Goal: Book appointment/travel/reservation

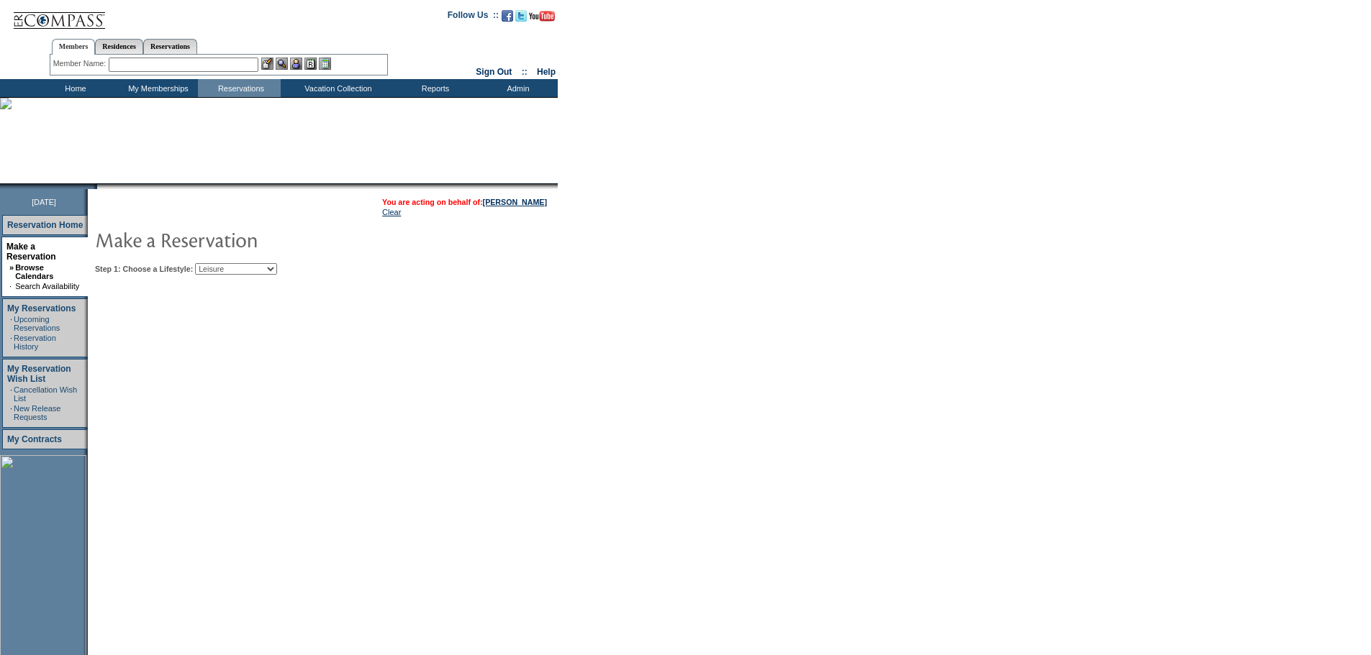
click at [219, 265] on select "My Favorites Beach Leisure Metropolitan Mountain OIAL for Adventure OIAL for Co…" at bounding box center [236, 269] width 82 height 12
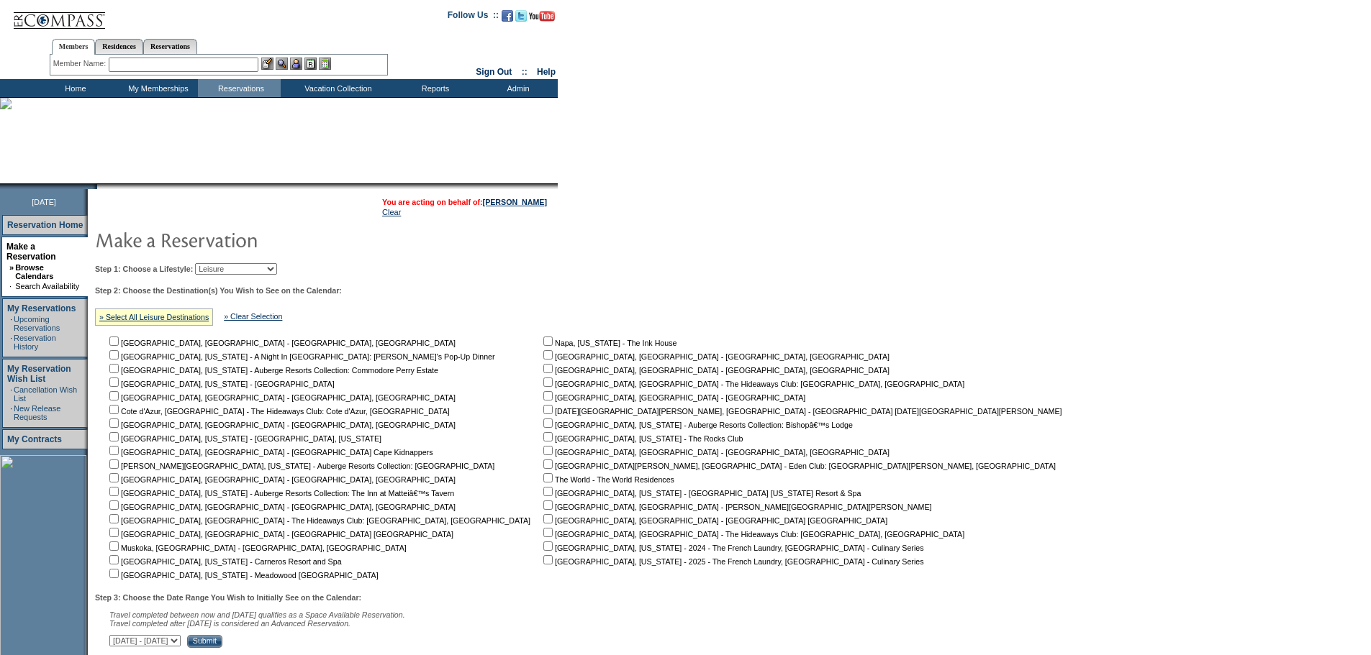
click at [262, 278] on td "Step 1: Choose a Lifestyle: My Favorites Beach Leisure Metropolitan Mountain OI…" at bounding box center [581, 453] width 980 height 391
click at [259, 271] on select "My Favorites Beach Leisure Metropolitan Mountain OIAL for Adventure OIAL for Co…" at bounding box center [236, 269] width 82 height 12
select select "Beach"
click at [219, 265] on select "My Favorites Beach Leisure Metropolitan Mountain OIAL for Adventure OIAL for Co…" at bounding box center [236, 269] width 82 height 12
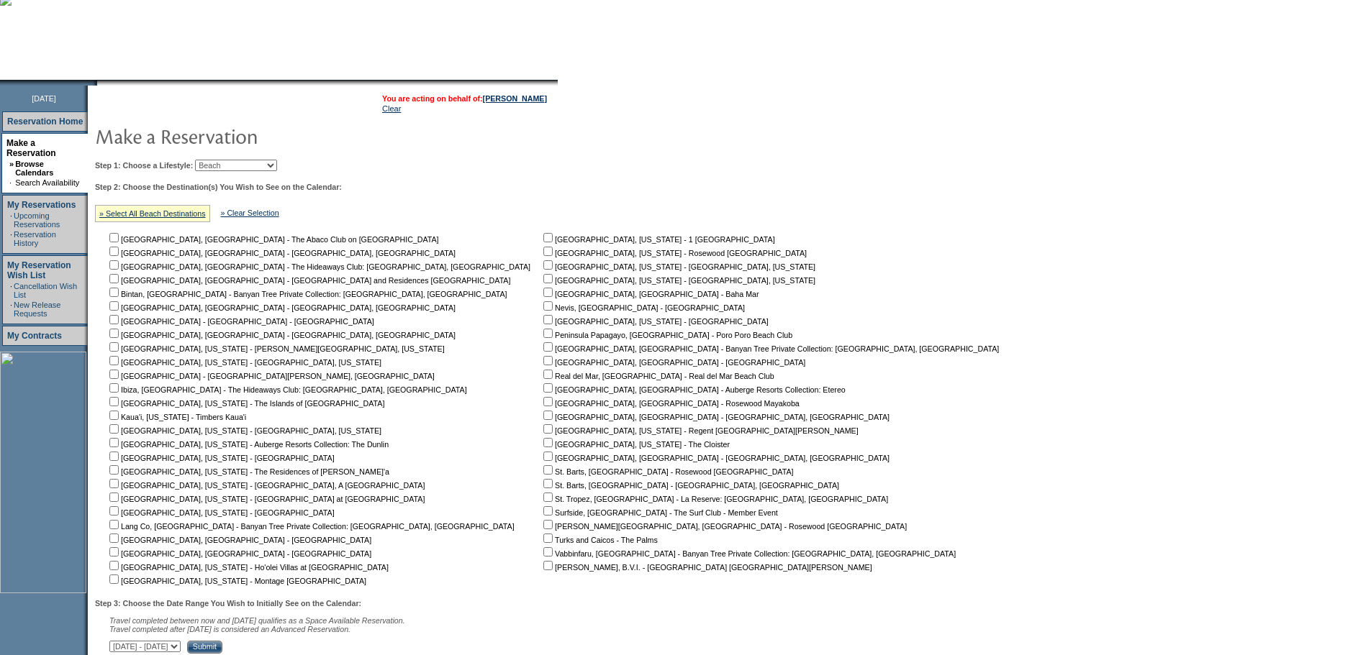
scroll to position [217, 0]
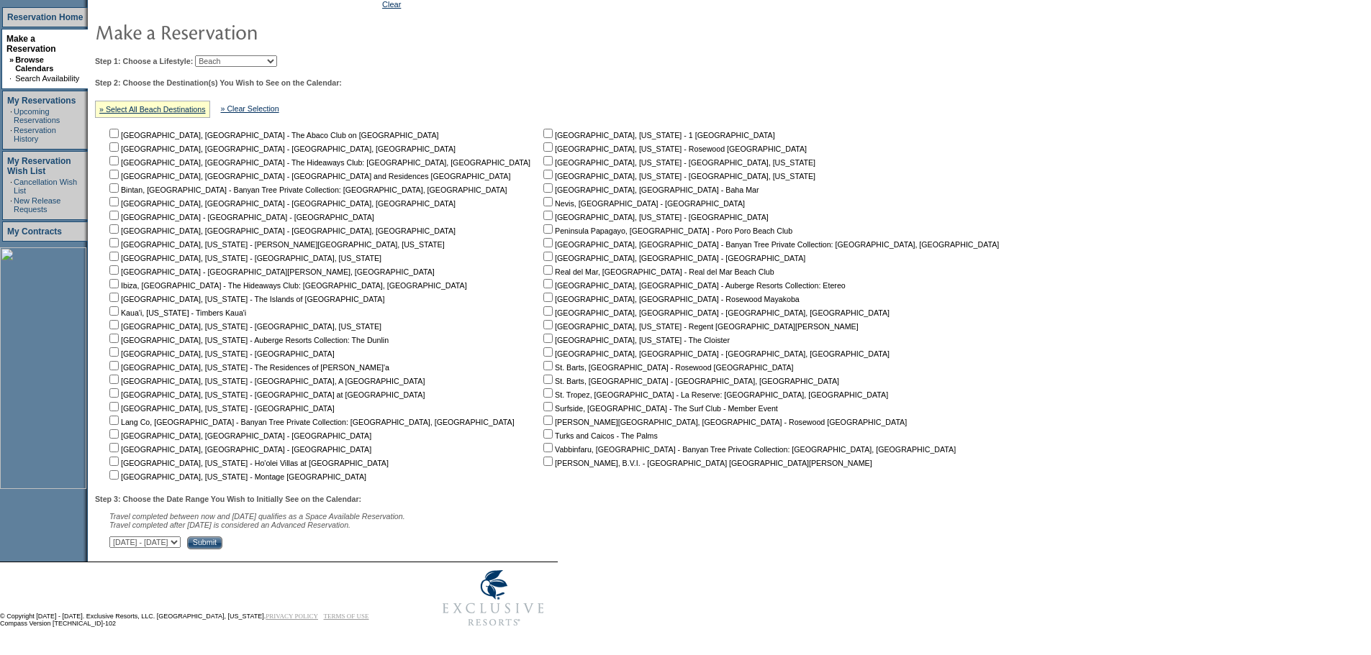
click at [543, 143] on input "checkbox" at bounding box center [547, 146] width 9 height 9
checkbox input "true"
click at [543, 211] on input "checkbox" at bounding box center [547, 215] width 9 height 9
checkbox input "true"
click at [119, 402] on input "checkbox" at bounding box center [113, 406] width 9 height 9
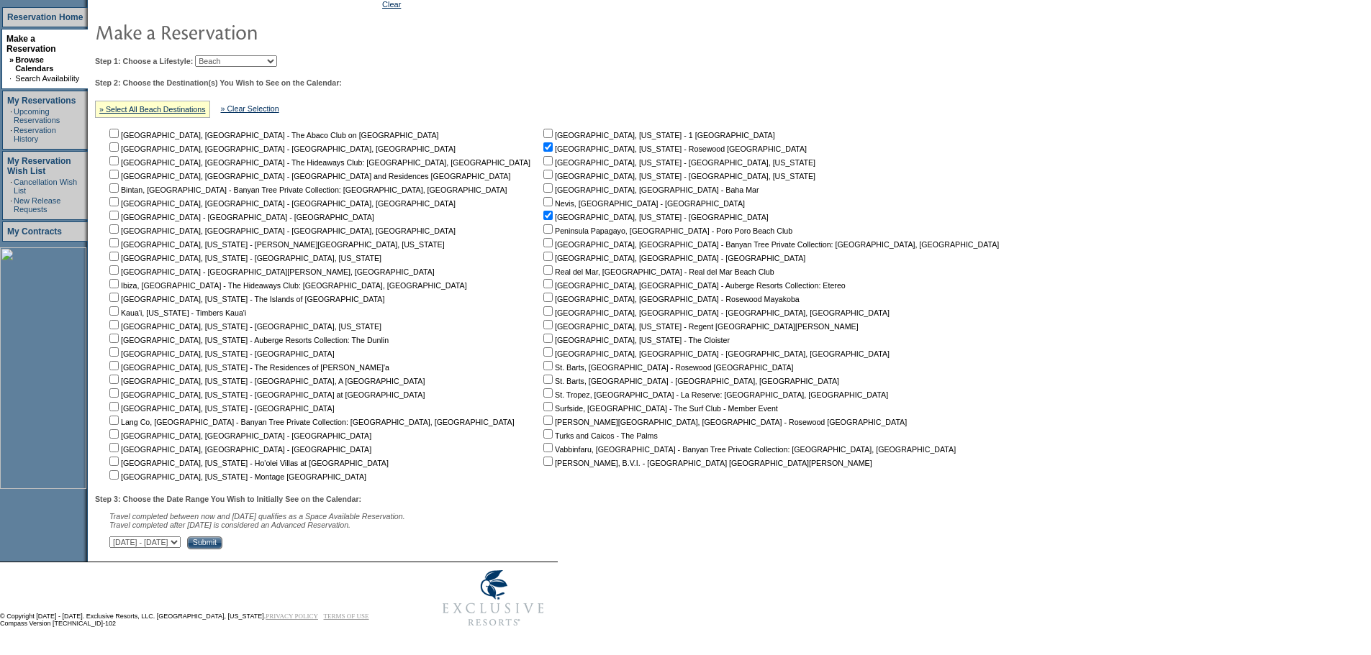
checkbox input "true"
click at [181, 539] on select "[DATE] - [DATE] [DATE] - [DATE] [DATE] - [DATE] [DATE] - [DATE] [DATE] - [DATE]…" at bounding box center [144, 543] width 71 height 12
select select "[DATE]|[DATE]"
click at [117, 537] on select "[DATE] - [DATE] [DATE] - [DATE] [DATE] - [DATE] [DATE] - [DATE] [DATE] - [DATE]…" at bounding box center [144, 543] width 71 height 12
click at [222, 542] on input "Submit" at bounding box center [204, 543] width 35 height 13
